Goal: Find specific page/section: Find specific page/section

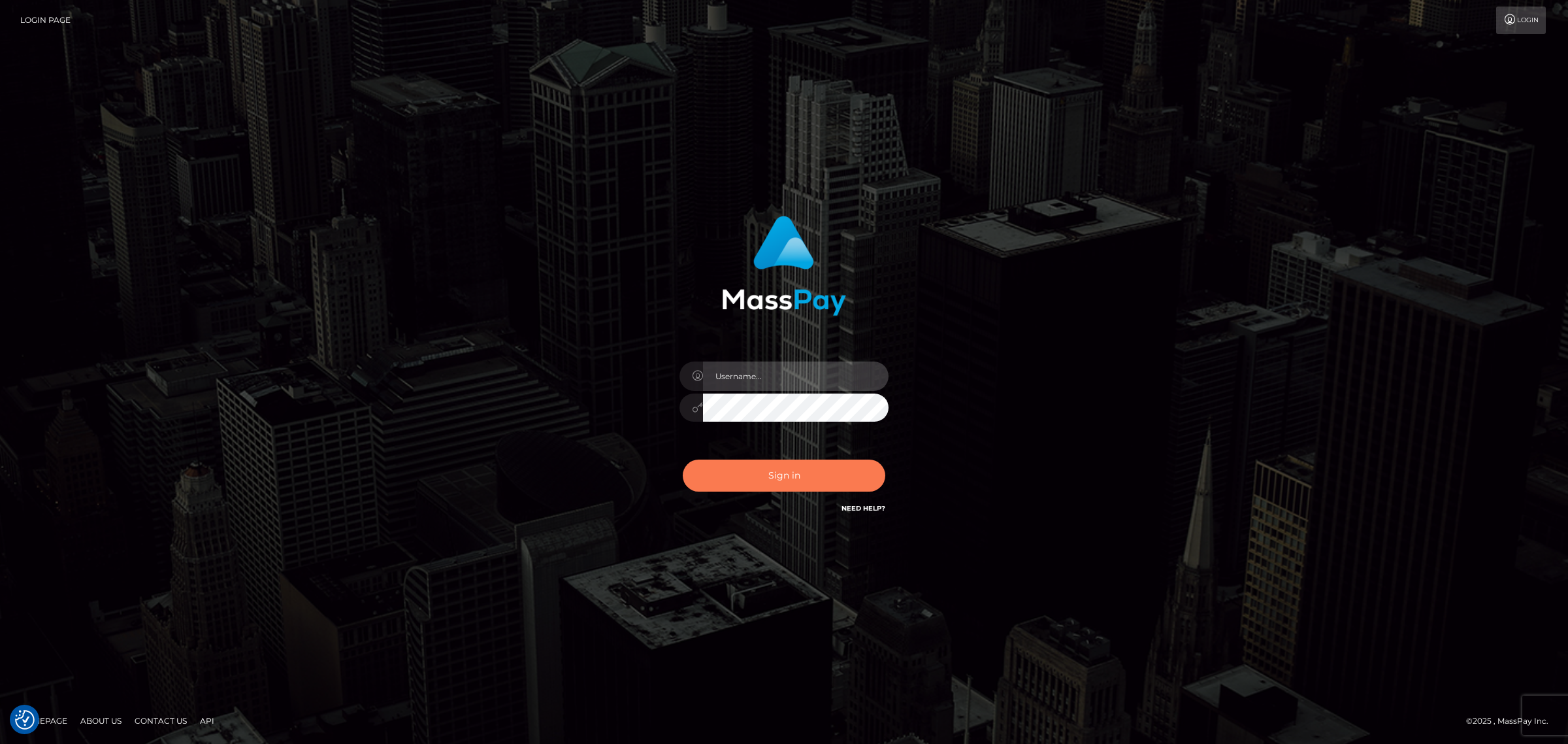
type input "MaryJoy"
click at [753, 480] on button "Sign in" at bounding box center [784, 476] width 203 height 32
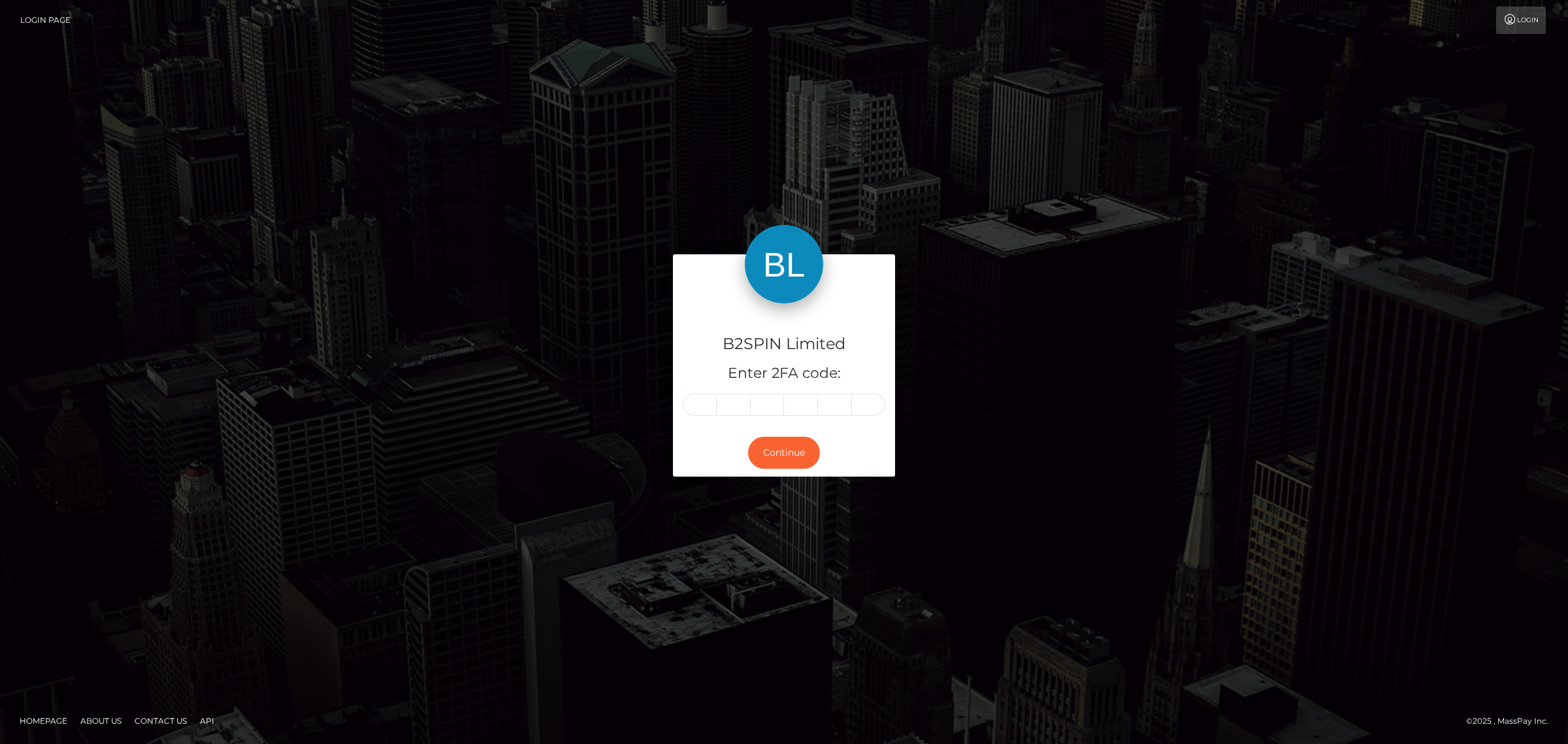
click at [698, 407] on input "text" at bounding box center [700, 404] width 34 height 22
type input "6"
type input "8"
type input "7"
type input "8"
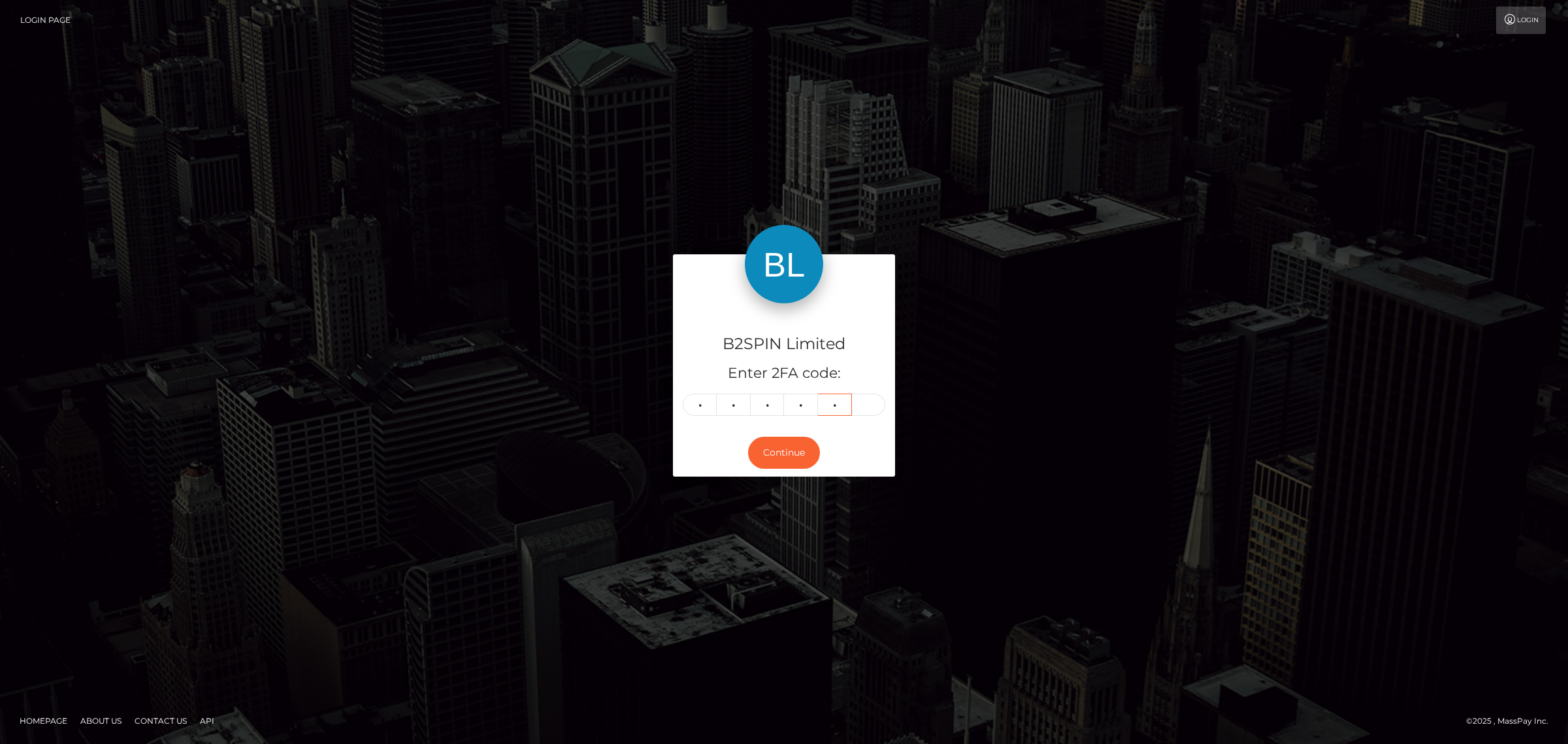
type input "5"
type input "1"
click at [774, 450] on button "Continue" at bounding box center [784, 453] width 72 height 32
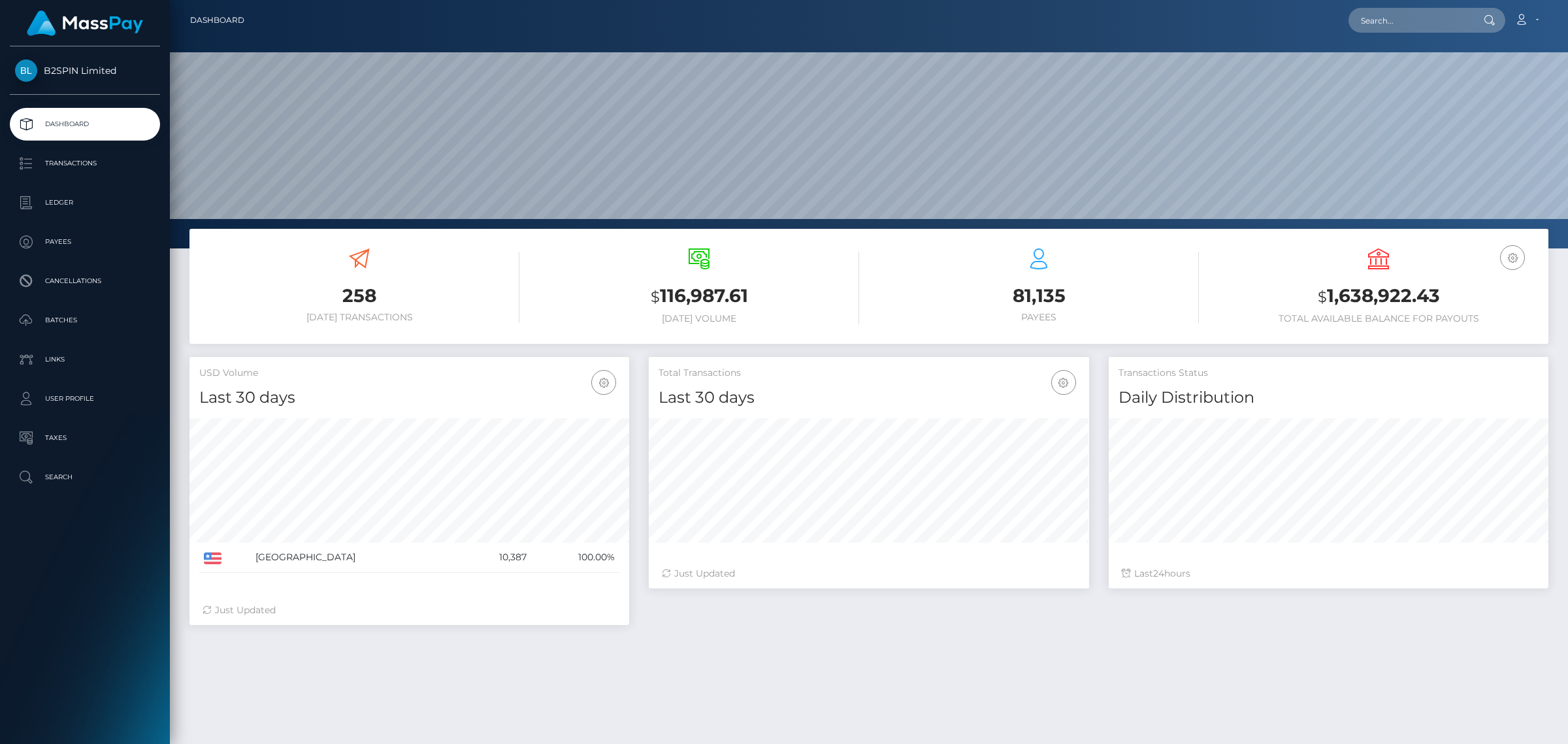
scroll to position [230, 439]
click at [1386, 12] on input "text" at bounding box center [1410, 20] width 123 height 25
paste input "fa5e7471-8a1a-46e8-b048-540ebf1351a8"
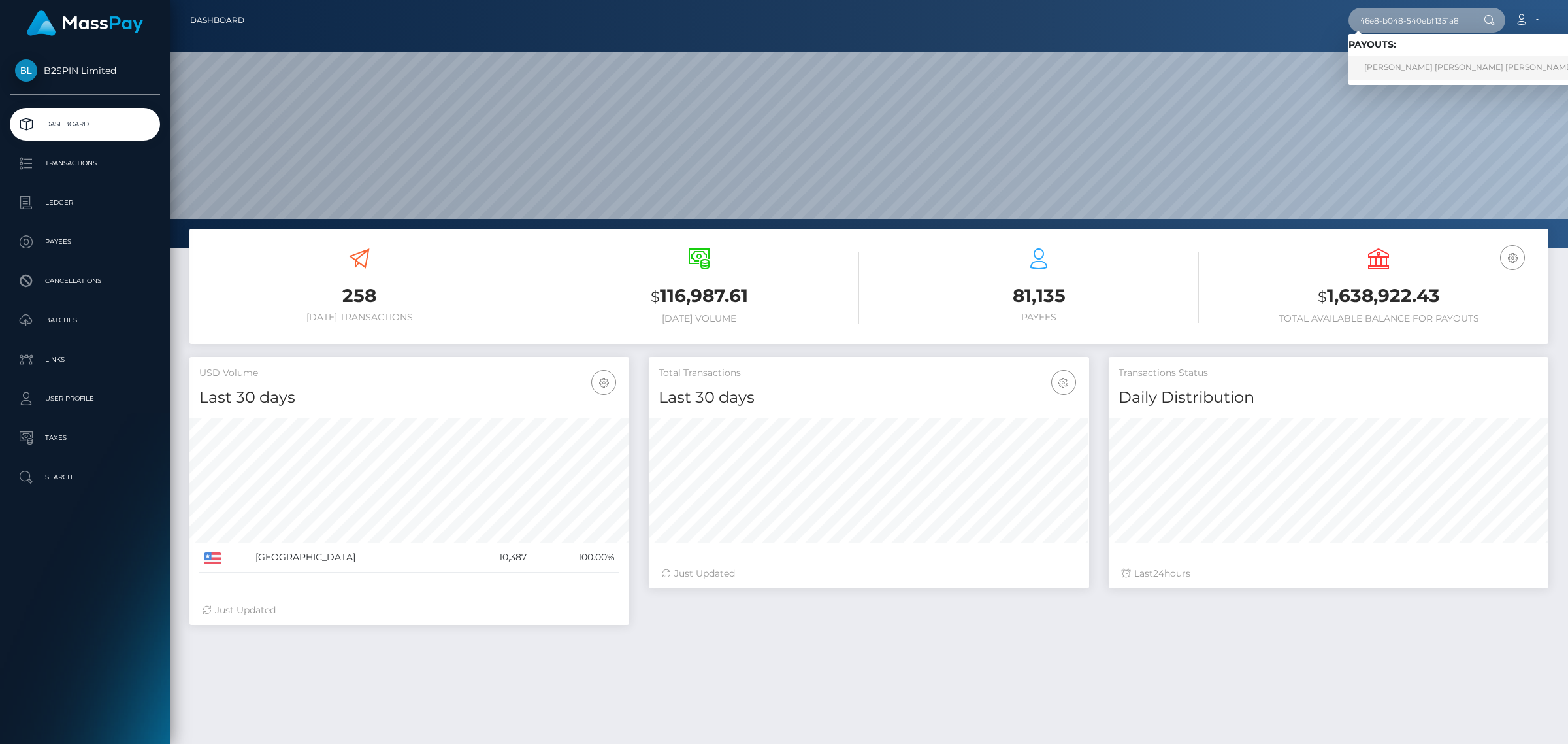
type input "fa5e7471-8a1a-46e8-b048-540ebf1351a8"
click at [1406, 77] on link "ROBERT ALAN JR PEETS" at bounding box center [1469, 68] width 241 height 24
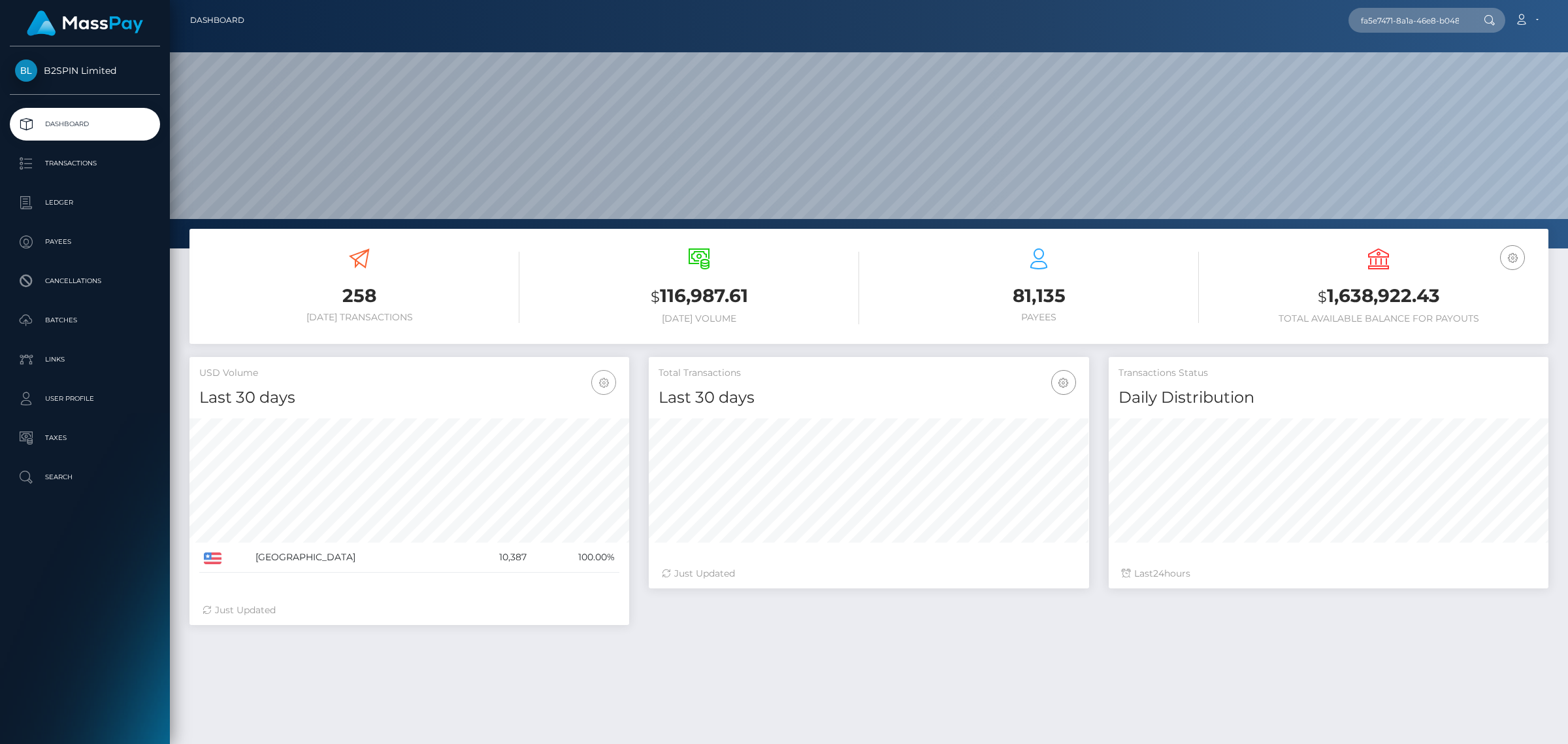
scroll to position [163, 0]
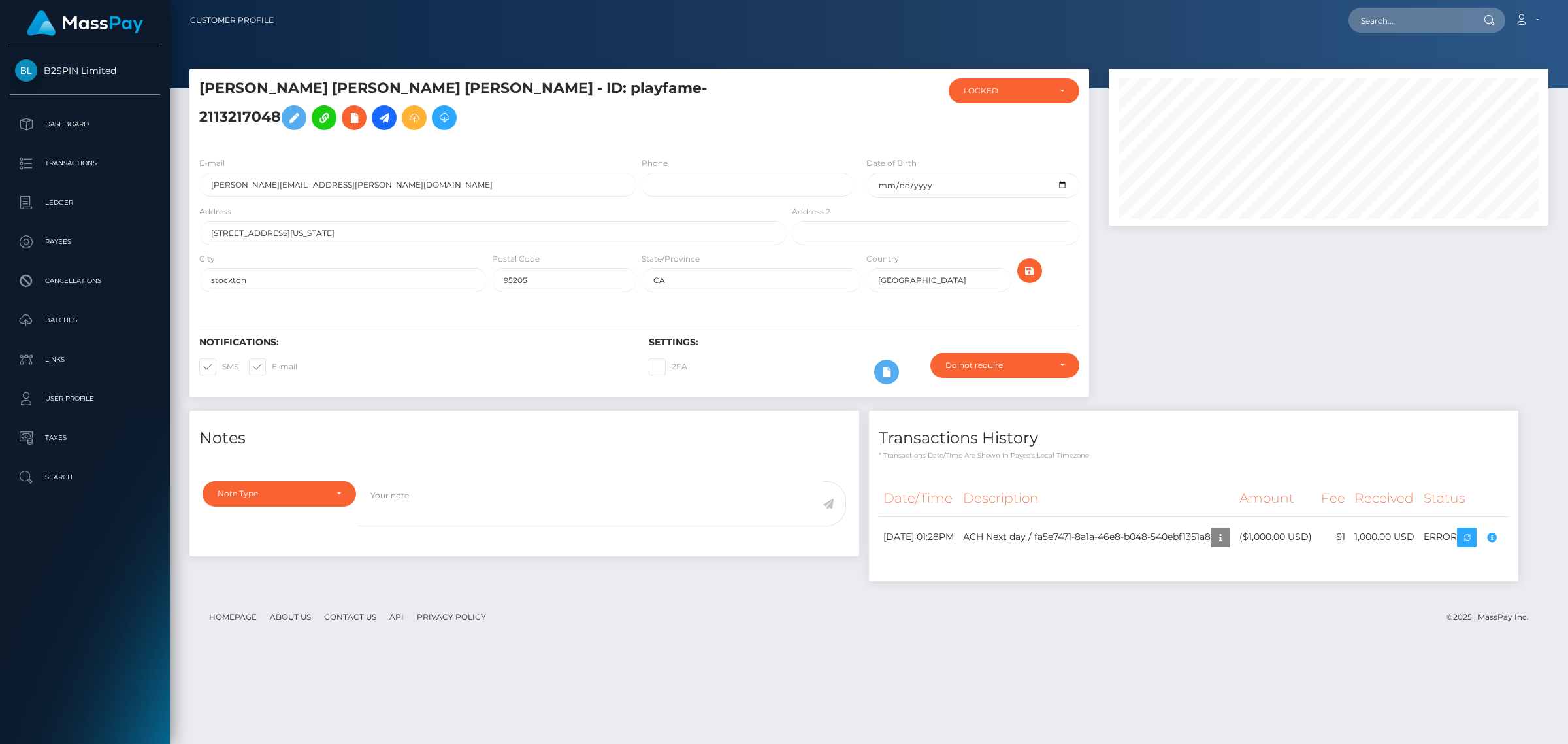
scroll to position [157, 439]
click at [1078, 517] on div "Notes Note Type Compliance Clear Compliance General Note Type" at bounding box center [869, 502] width 1379 height 184
click at [1161, 594] on div "Notes Note Type Compliance Clear Compliance General Note Type" at bounding box center [869, 502] width 1379 height 184
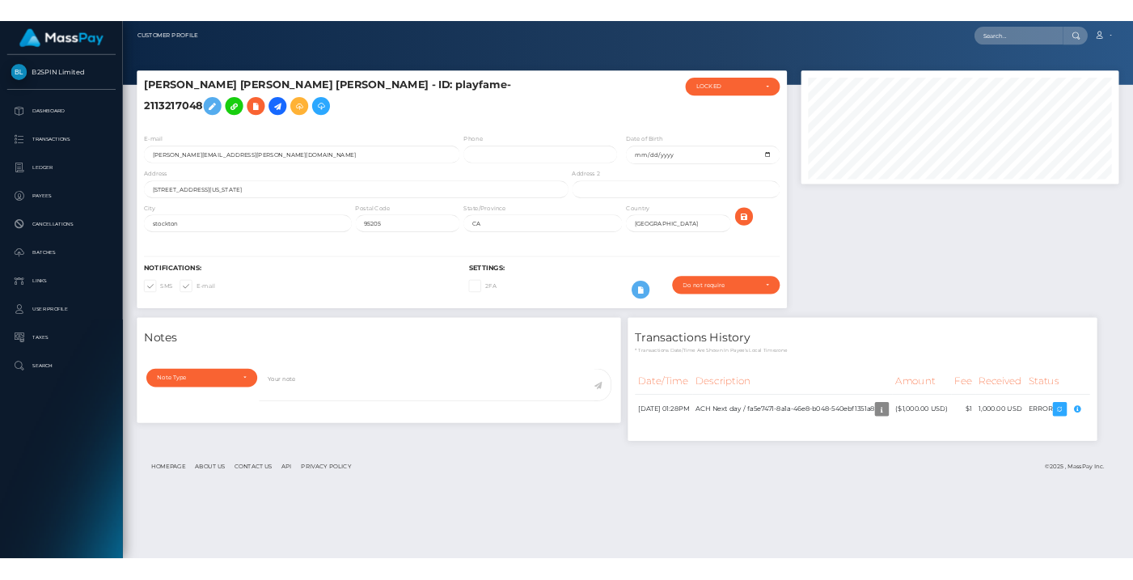
scroll to position [808208, 808127]
